Goal: Task Accomplishment & Management: Complete application form

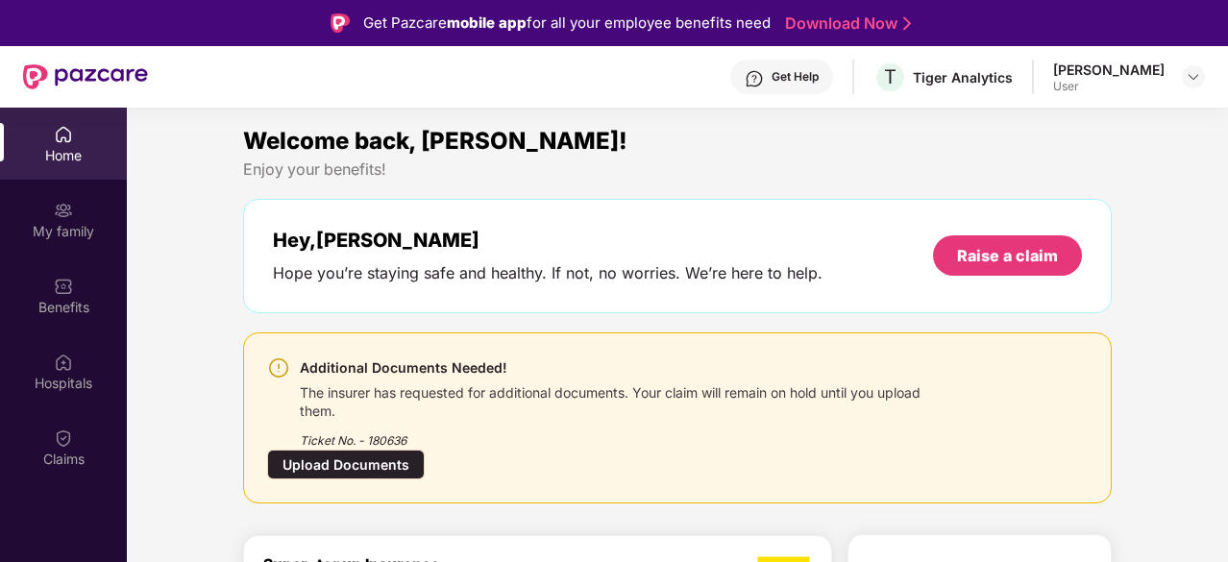
click at [359, 469] on div "Upload Documents" at bounding box center [346, 465] width 158 height 30
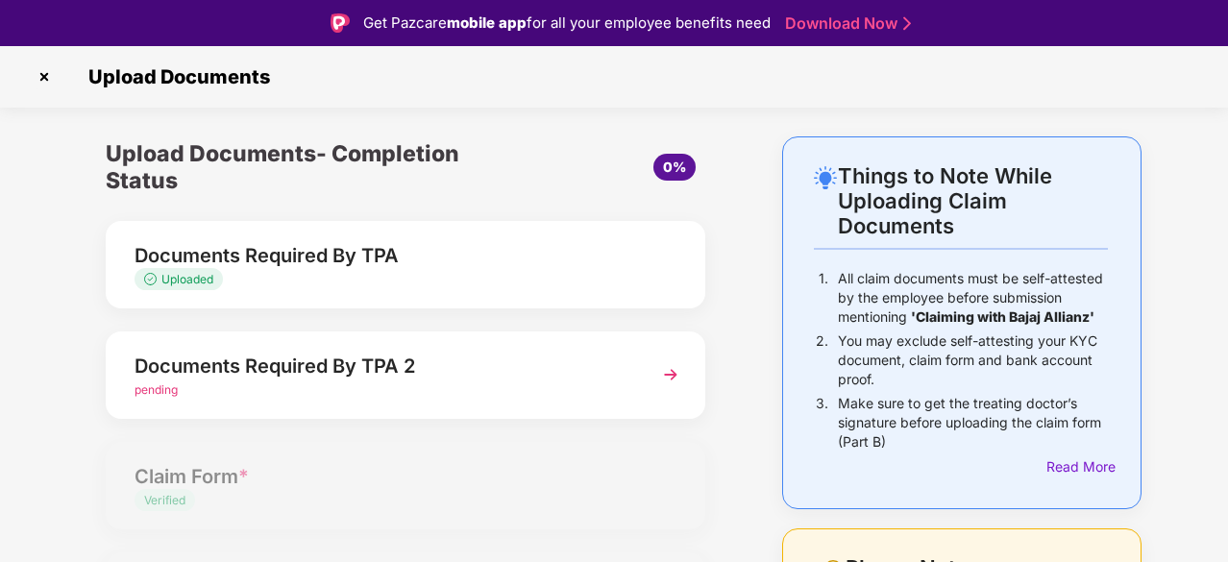
click at [676, 373] on img at bounding box center [670, 374] width 35 height 35
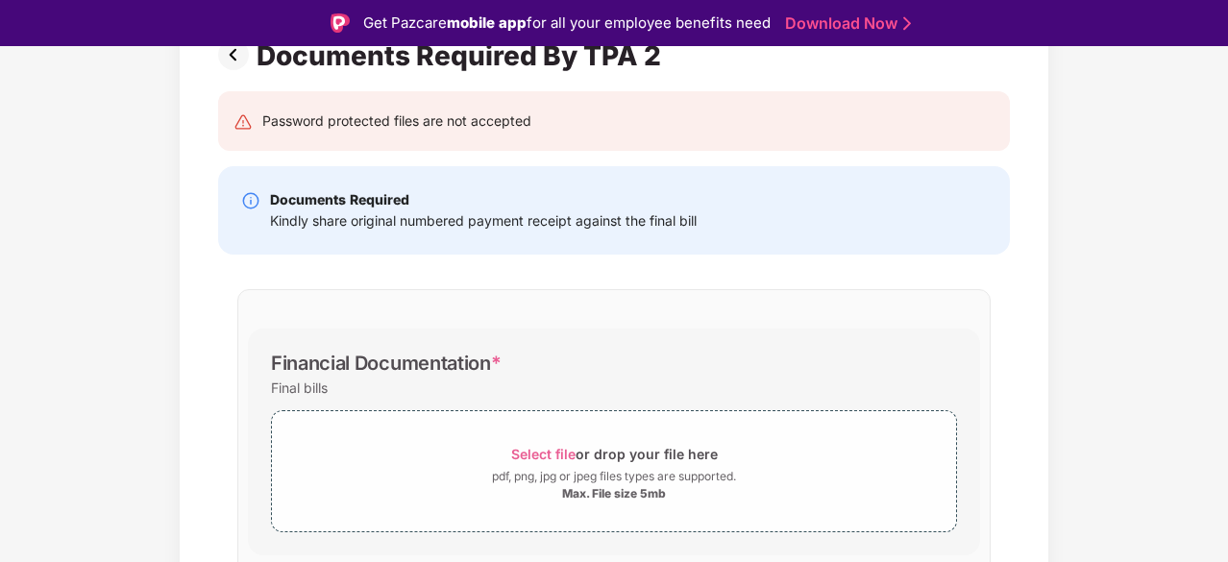
scroll to position [178, 0]
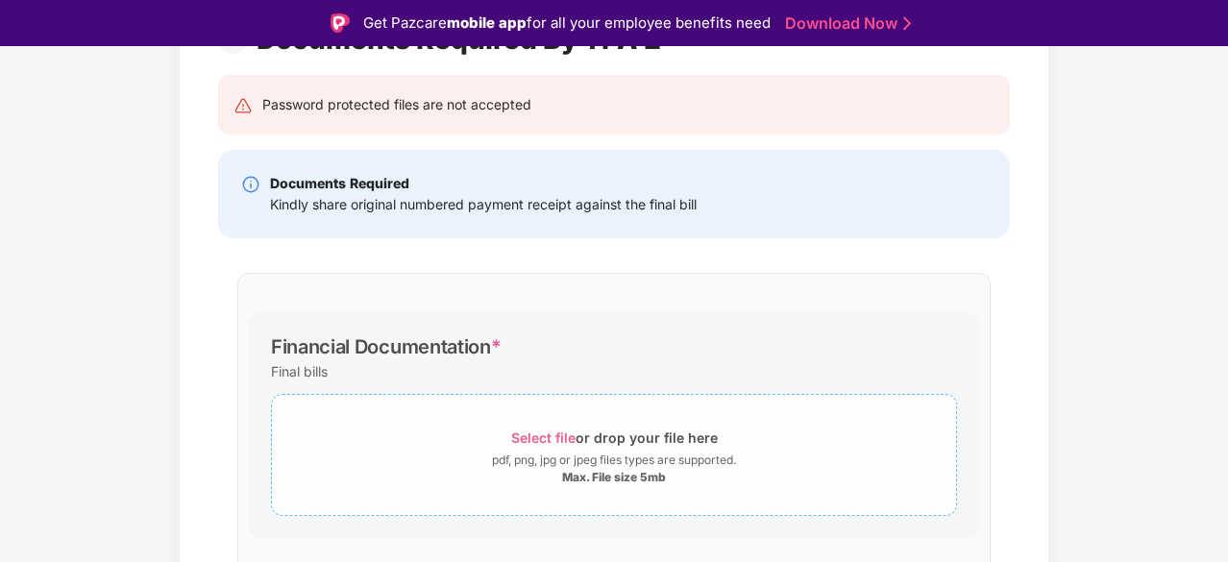
click at [547, 436] on span "Select file" at bounding box center [543, 437] width 64 height 16
click at [544, 436] on span "Select file" at bounding box center [543, 437] width 64 height 16
click at [528, 431] on span "Select file" at bounding box center [543, 437] width 64 height 16
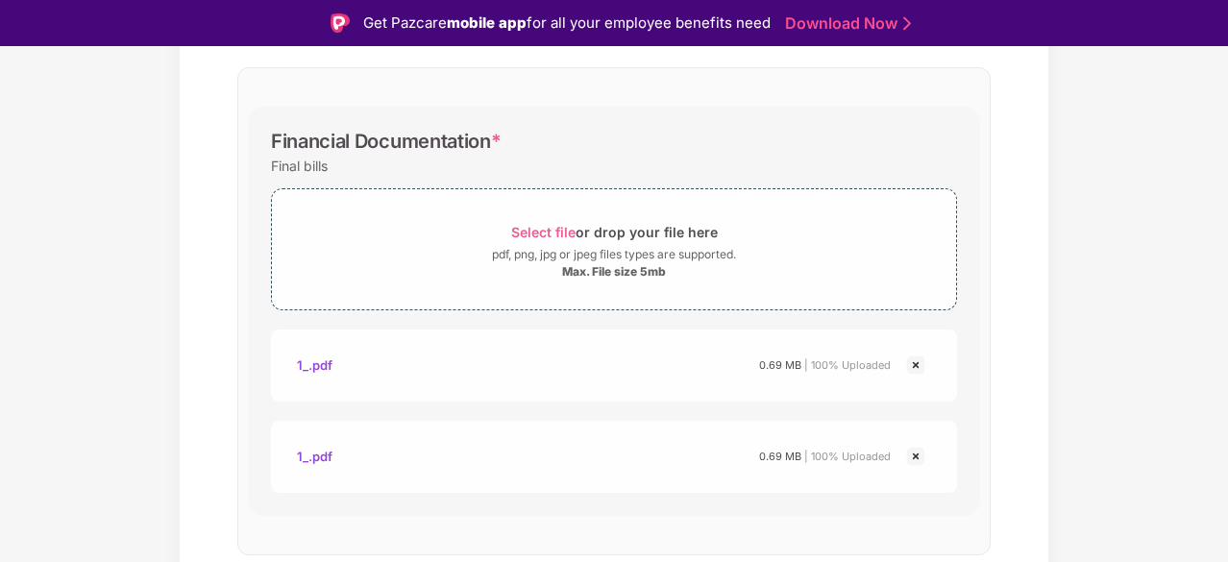
scroll to position [406, 0]
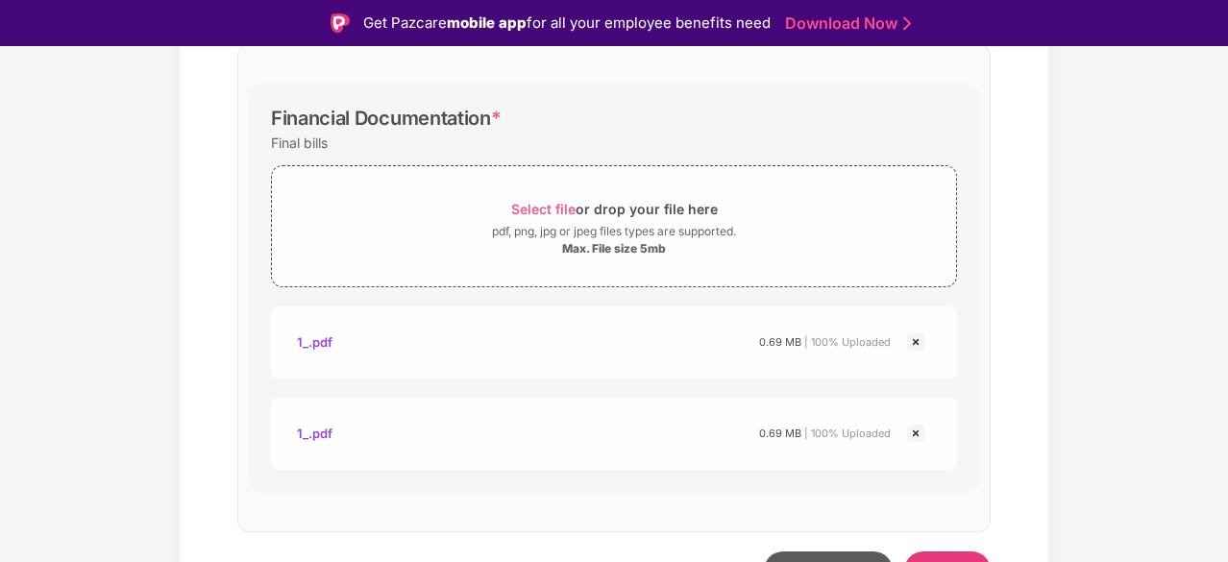
click at [916, 435] on img at bounding box center [915, 433] width 23 height 23
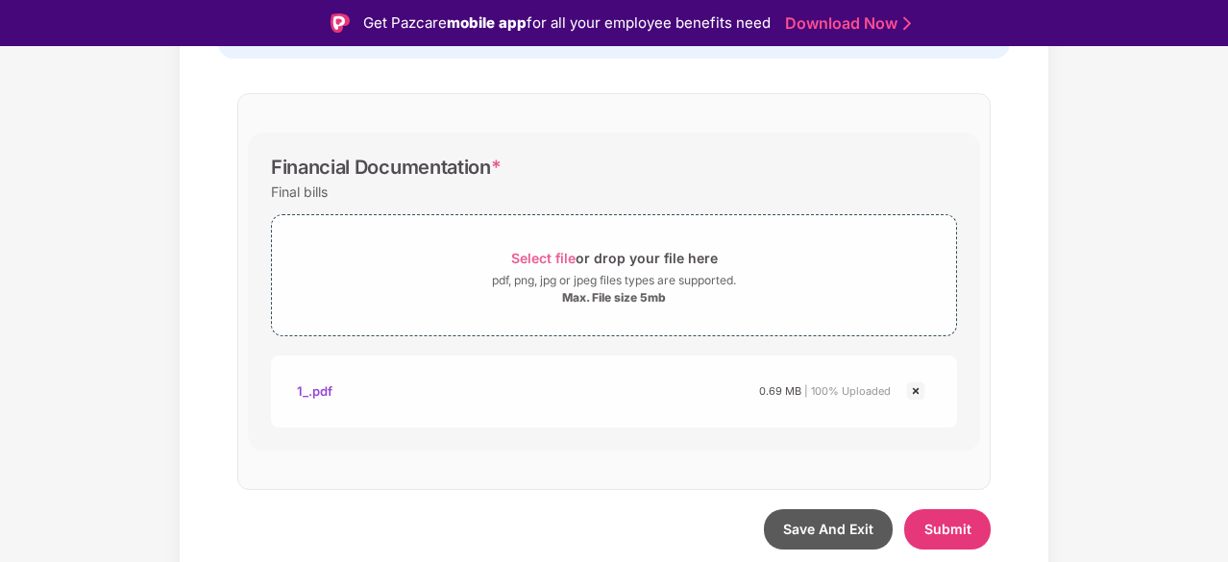
scroll to position [355, 0]
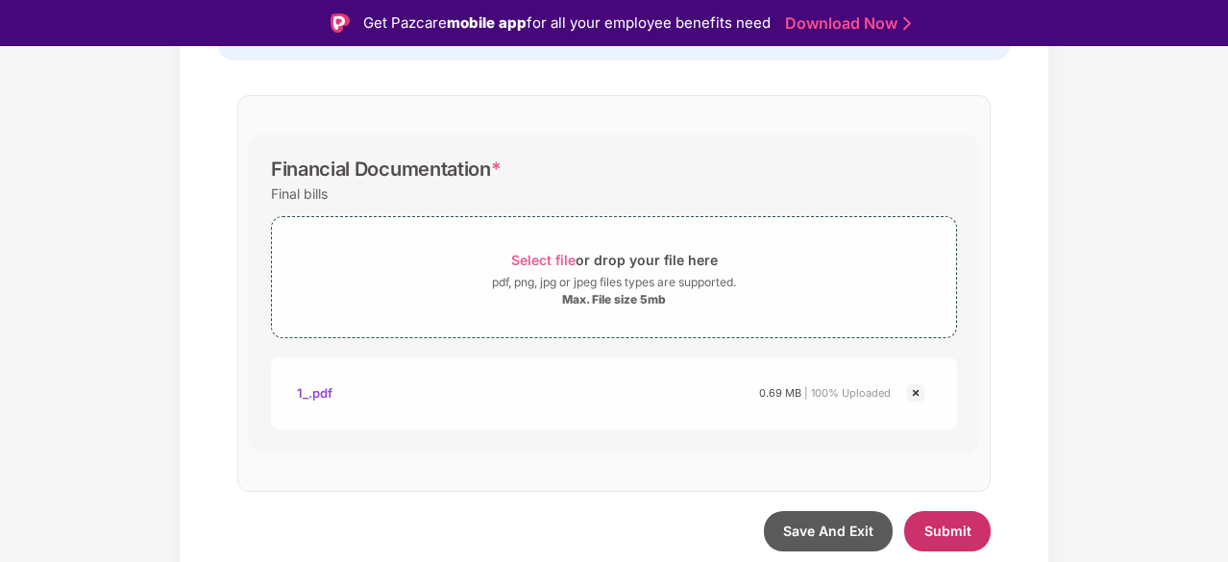
click at [942, 529] on span "Submit" at bounding box center [947, 531] width 47 height 16
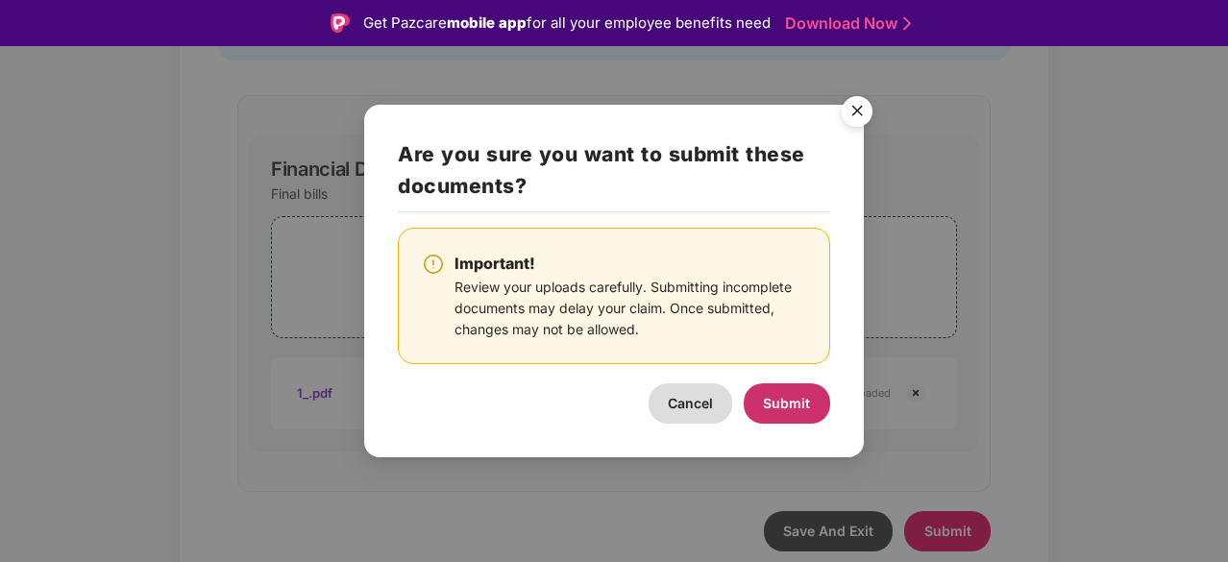
click at [777, 392] on button "Submit" at bounding box center [786, 403] width 86 height 40
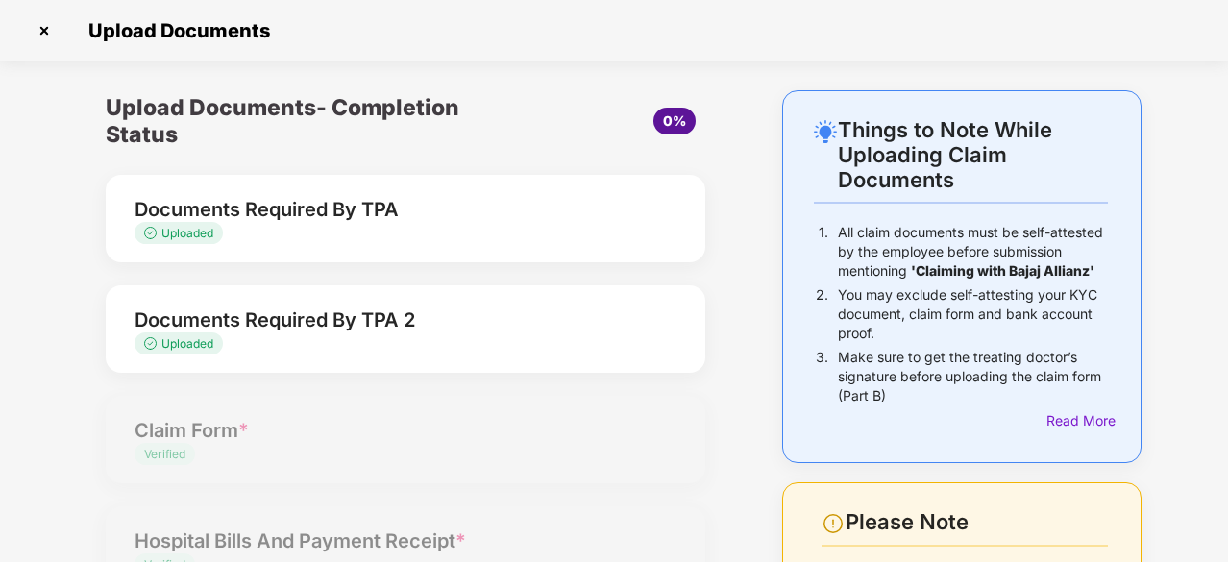
scroll to position [0, 0]
